Goal: Information Seeking & Learning: Learn about a topic

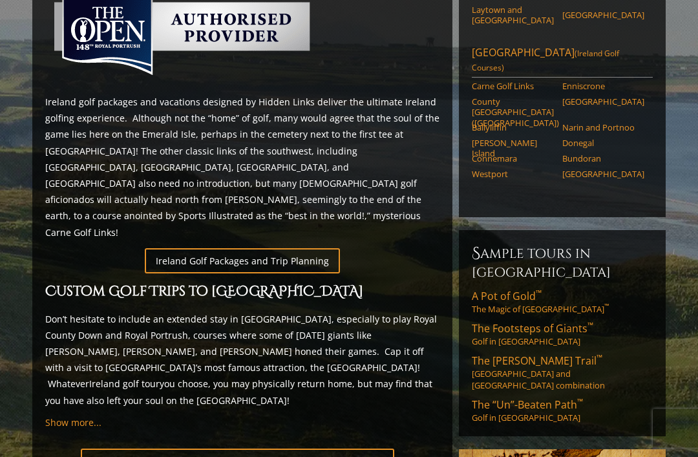
scroll to position [616, 0]
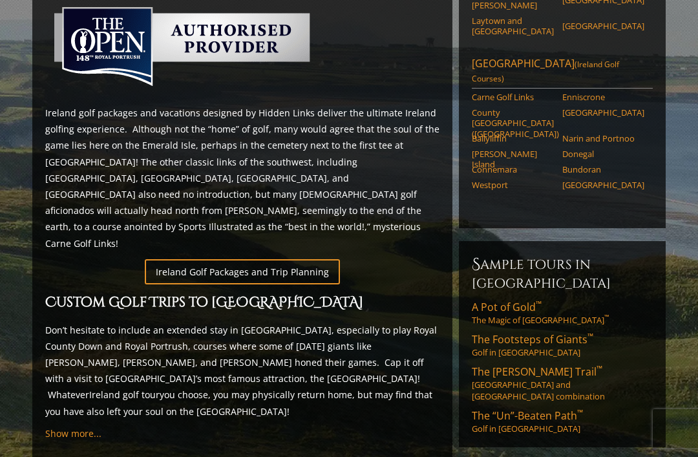
click at [521, 300] on span "A Pot of Gold ™" at bounding box center [507, 307] width 70 height 14
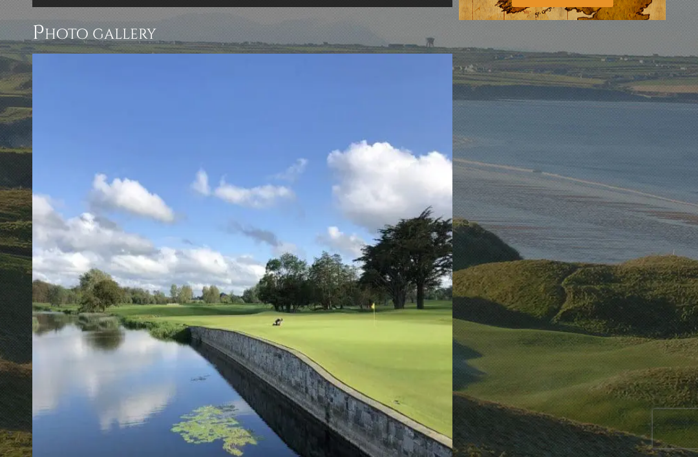
scroll to position [1059, 0]
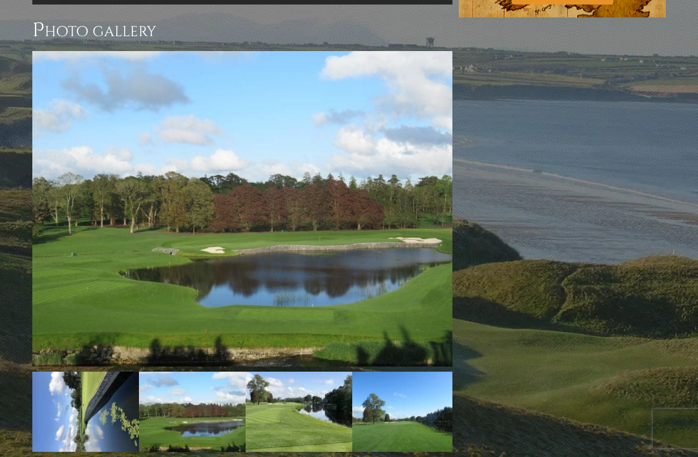
click at [430, 272] on img at bounding box center [242, 209] width 420 height 316
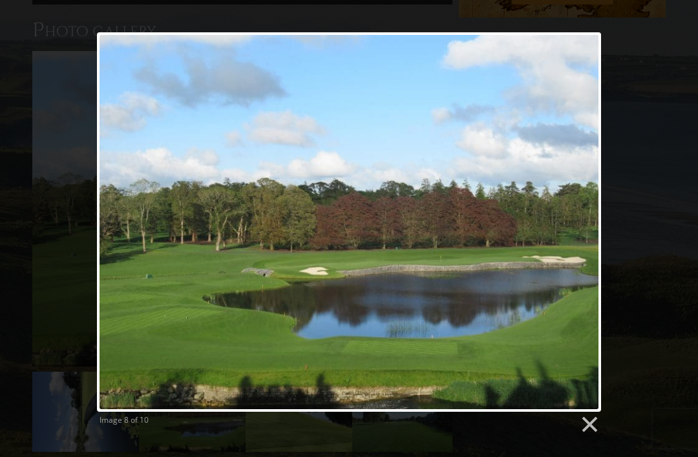
click at [575, 222] on link at bounding box center [440, 222] width 323 height 380
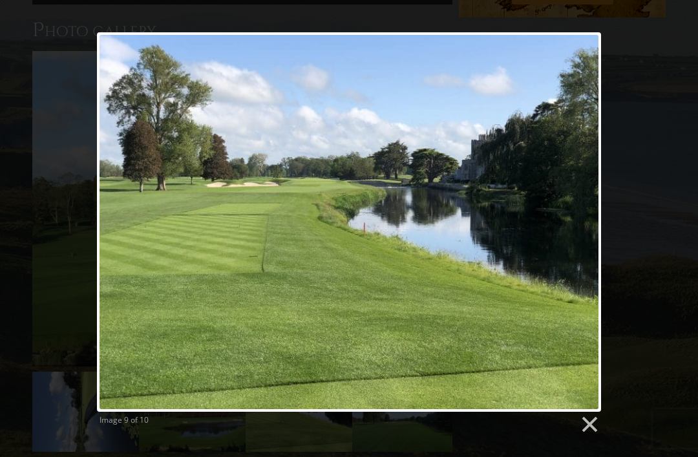
click at [577, 208] on link at bounding box center [440, 222] width 323 height 380
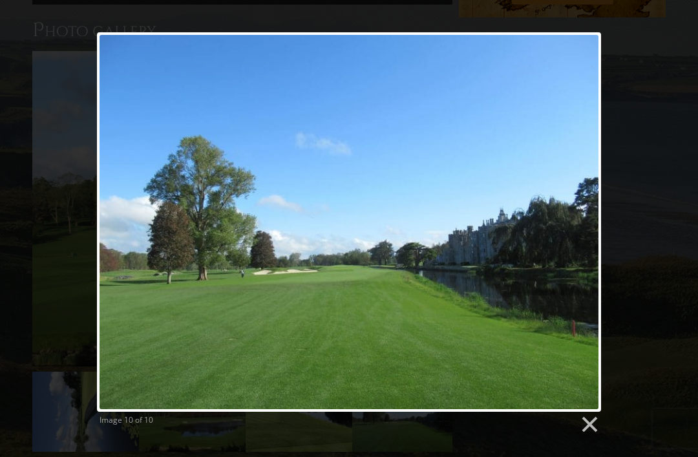
click at [129, 217] on link at bounding box center [182, 222] width 171 height 380
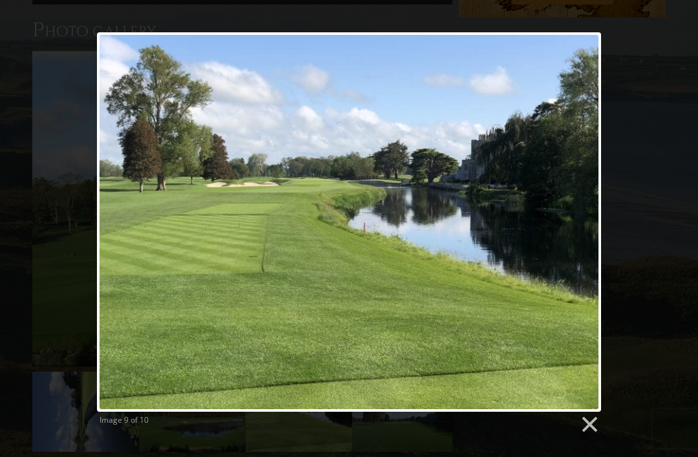
click at [579, 207] on link at bounding box center [440, 222] width 323 height 380
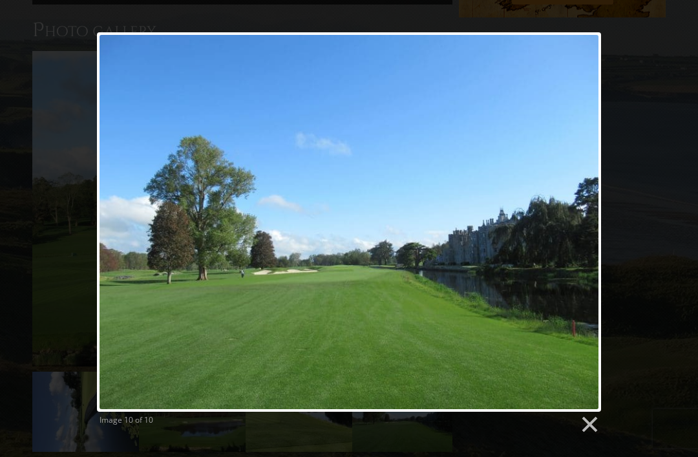
click at [584, 213] on div at bounding box center [349, 222] width 504 height 380
click at [580, 215] on div at bounding box center [349, 222] width 504 height 380
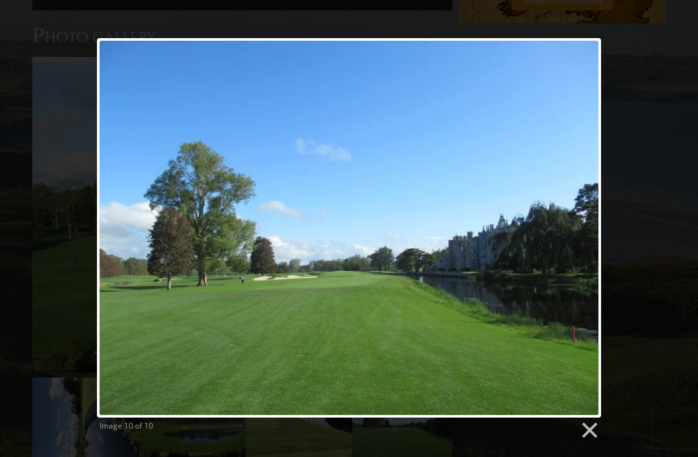
click at [594, 427] on link at bounding box center [588, 430] width 19 height 19
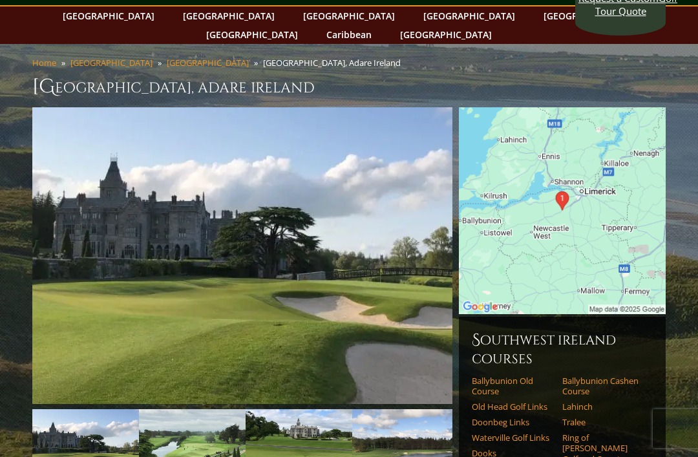
scroll to position [0, 0]
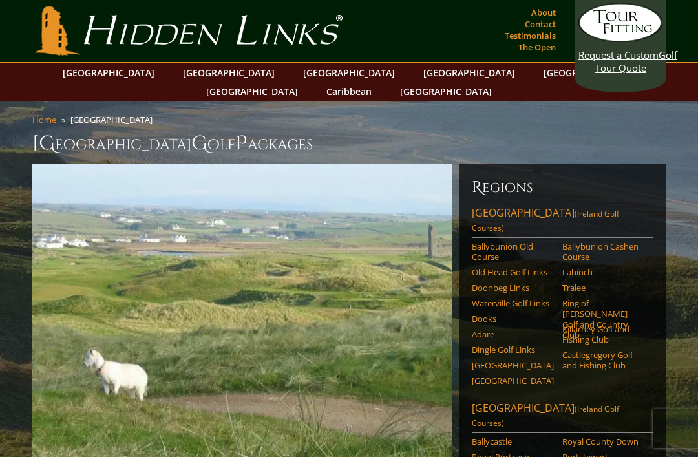
click at [521, 283] on link "Doonbeg Links" at bounding box center [513, 288] width 82 height 10
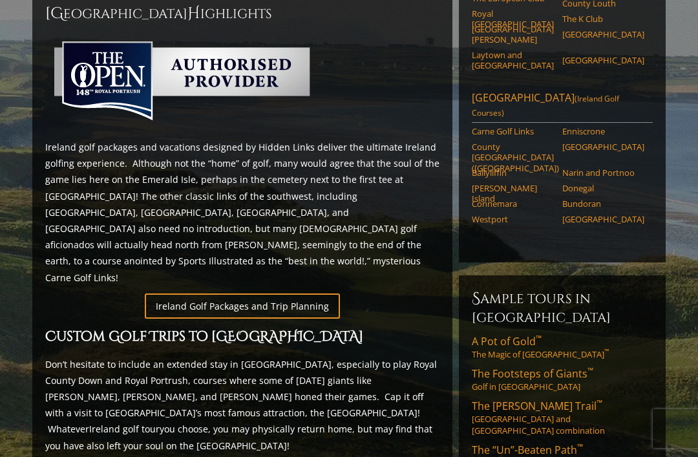
scroll to position [581, 0]
click at [513, 335] on span "A Pot of Gold ™" at bounding box center [507, 342] width 70 height 14
